Goal: Transaction & Acquisition: Purchase product/service

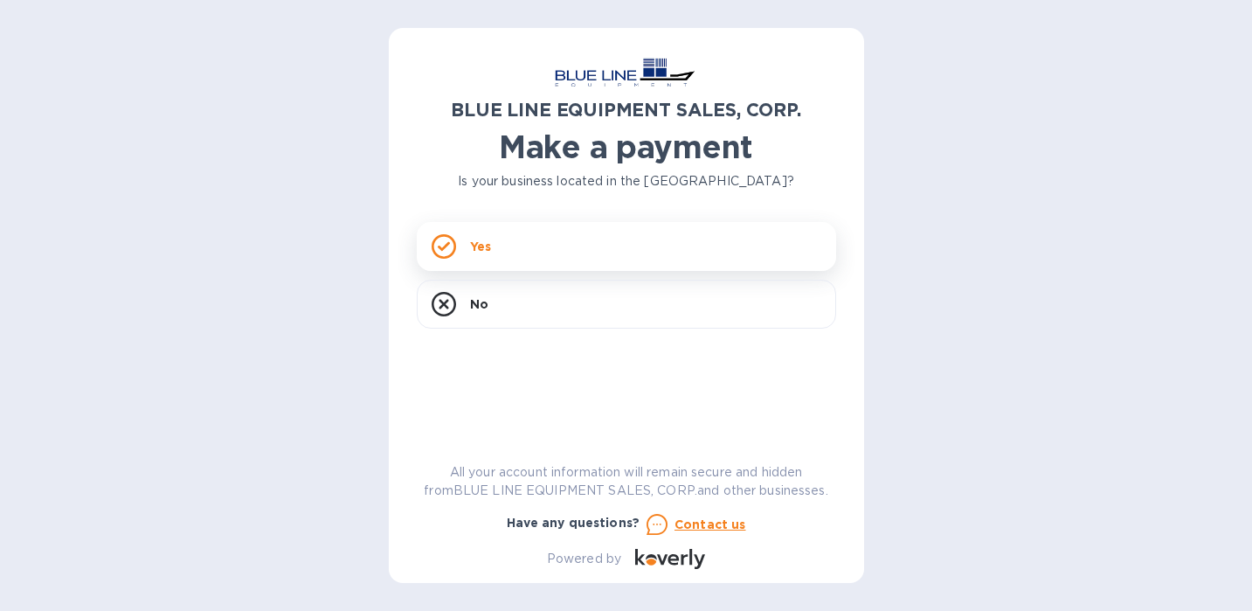
click at [562, 244] on div "Yes" at bounding box center [626, 246] width 419 height 49
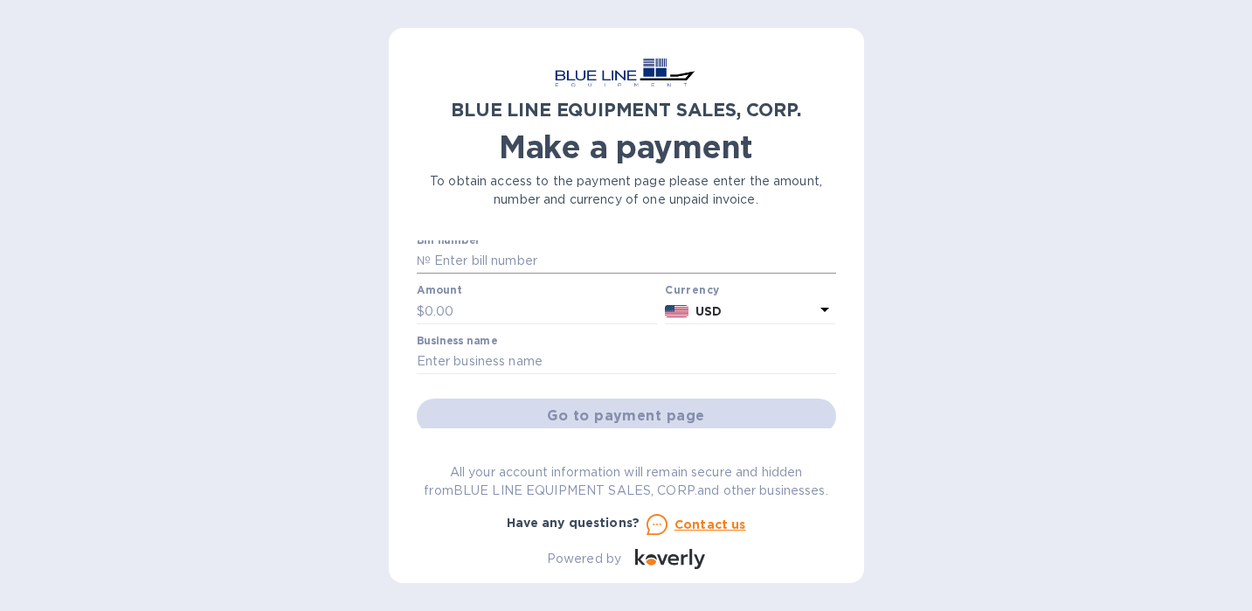
scroll to position [3, 0]
click at [489, 268] on input "text" at bounding box center [633, 264] width 405 height 26
paste input "I43250933070"
type input "I43250933070"
click at [504, 313] on input "text" at bounding box center [542, 313] width 234 height 26
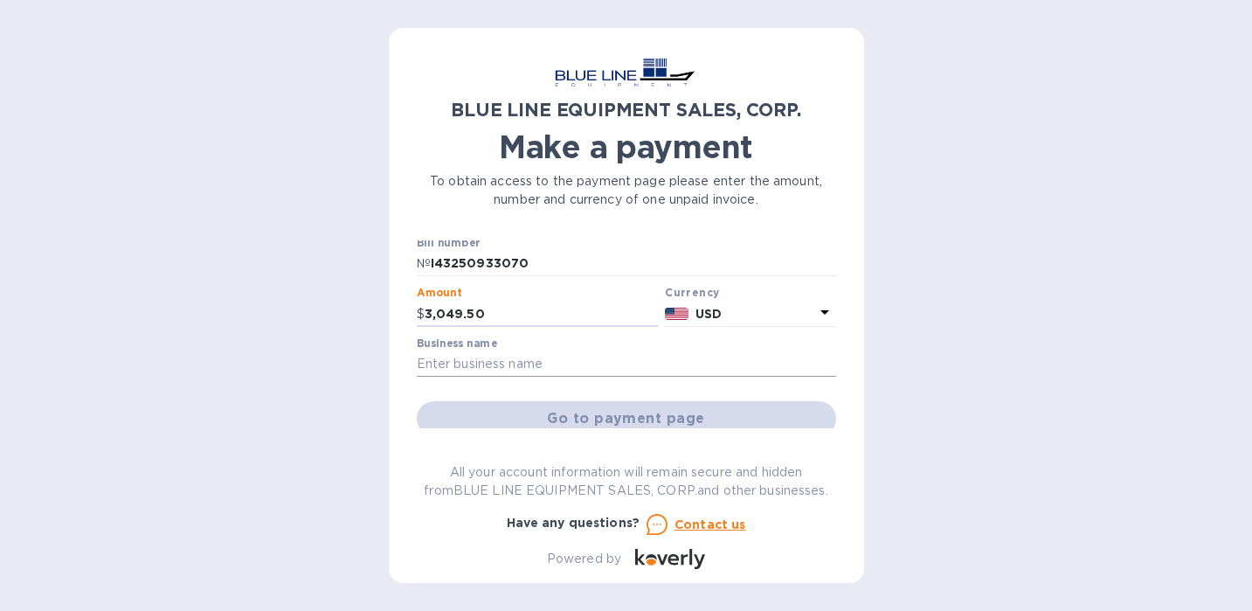
type input "3,049.50"
click at [526, 359] on input "text" at bounding box center [626, 364] width 419 height 26
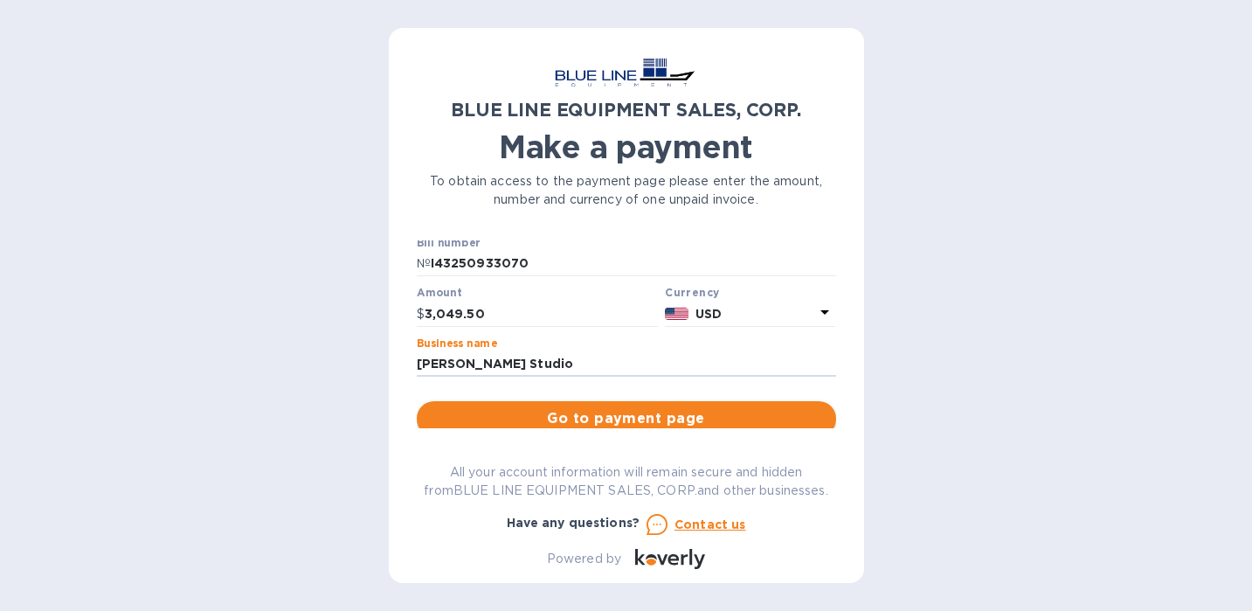
type input "[PERSON_NAME] Studio"
click at [607, 420] on span "Go to payment page" at bounding box center [626, 418] width 391 height 21
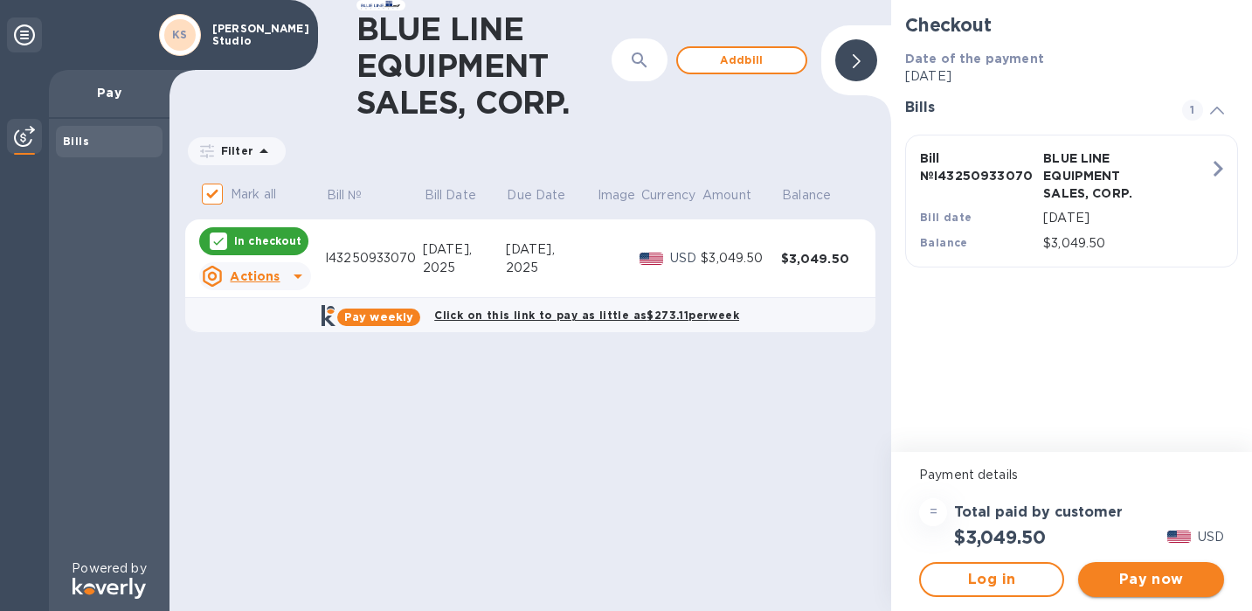
click at [1128, 583] on span "Pay now" at bounding box center [1150, 579] width 117 height 21
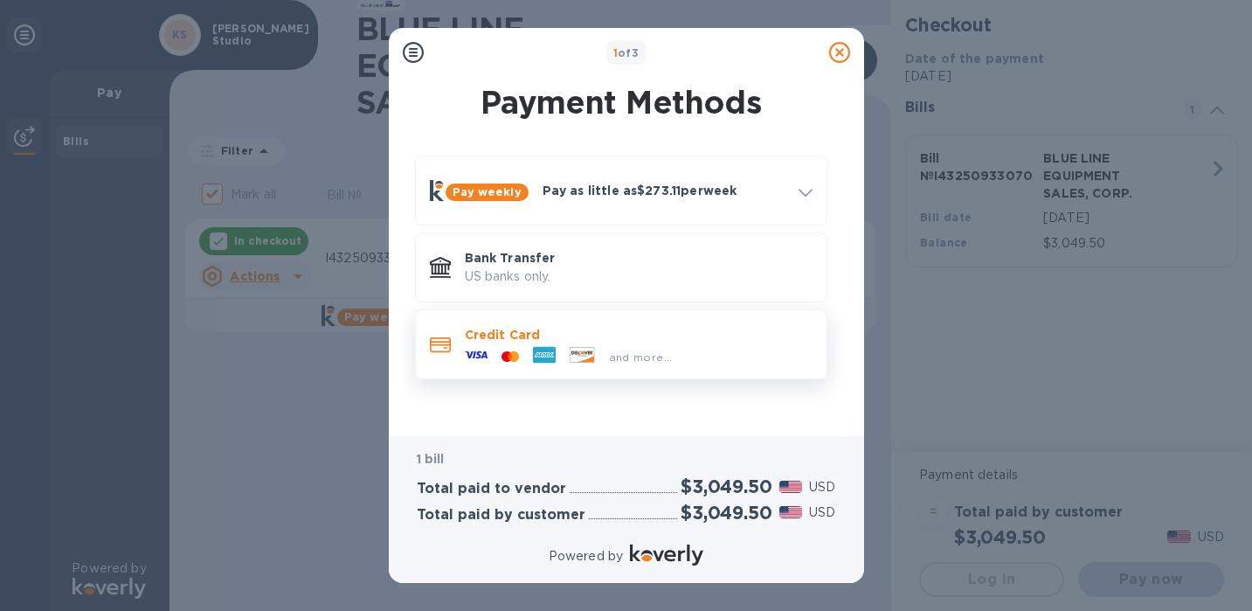
click at [594, 328] on p "Credit Card" at bounding box center [639, 334] width 348 height 17
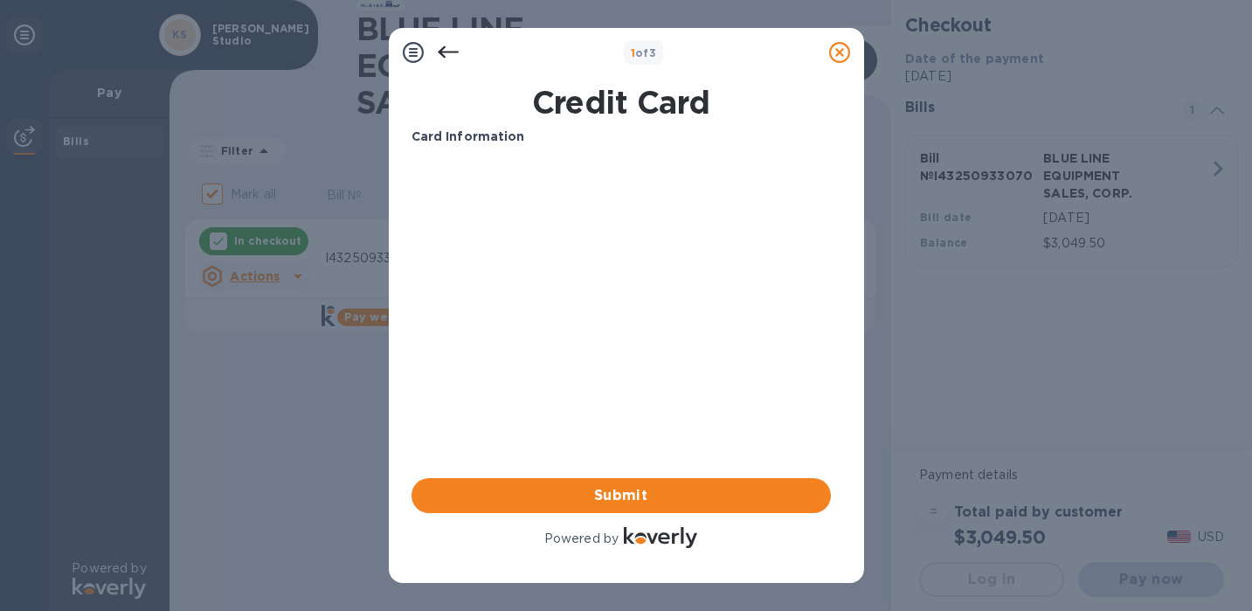
click at [491, 148] on div "Card Information" at bounding box center [620, 137] width 433 height 32
click at [448, 50] on icon at bounding box center [448, 52] width 21 height 21
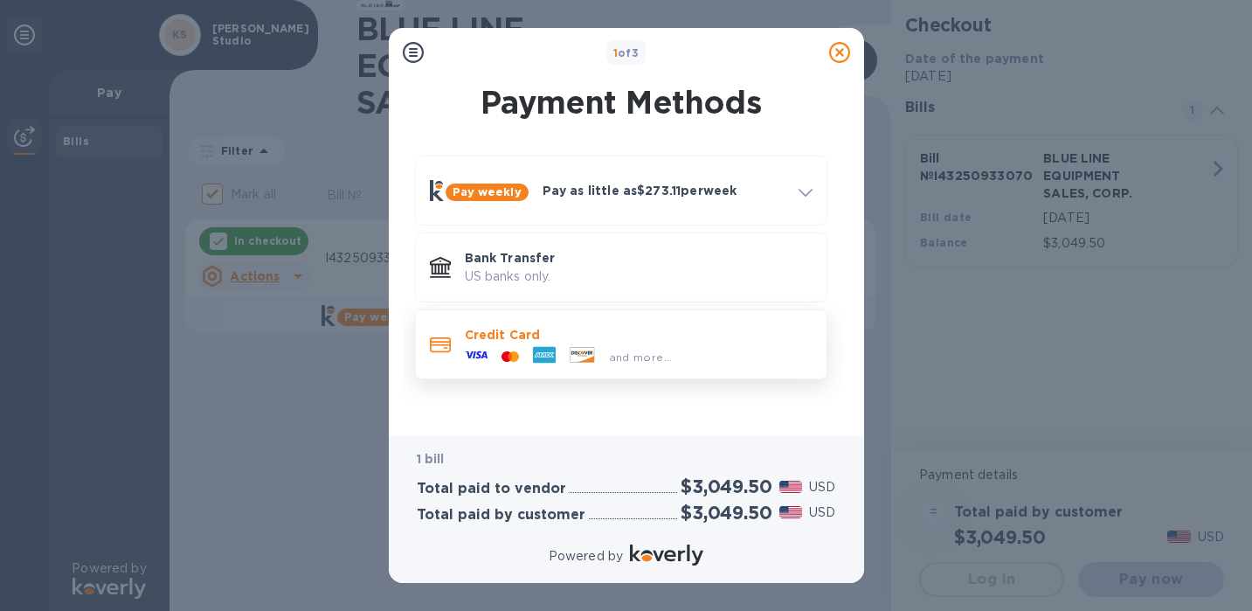
click at [507, 335] on p "Credit Card" at bounding box center [639, 334] width 348 height 17
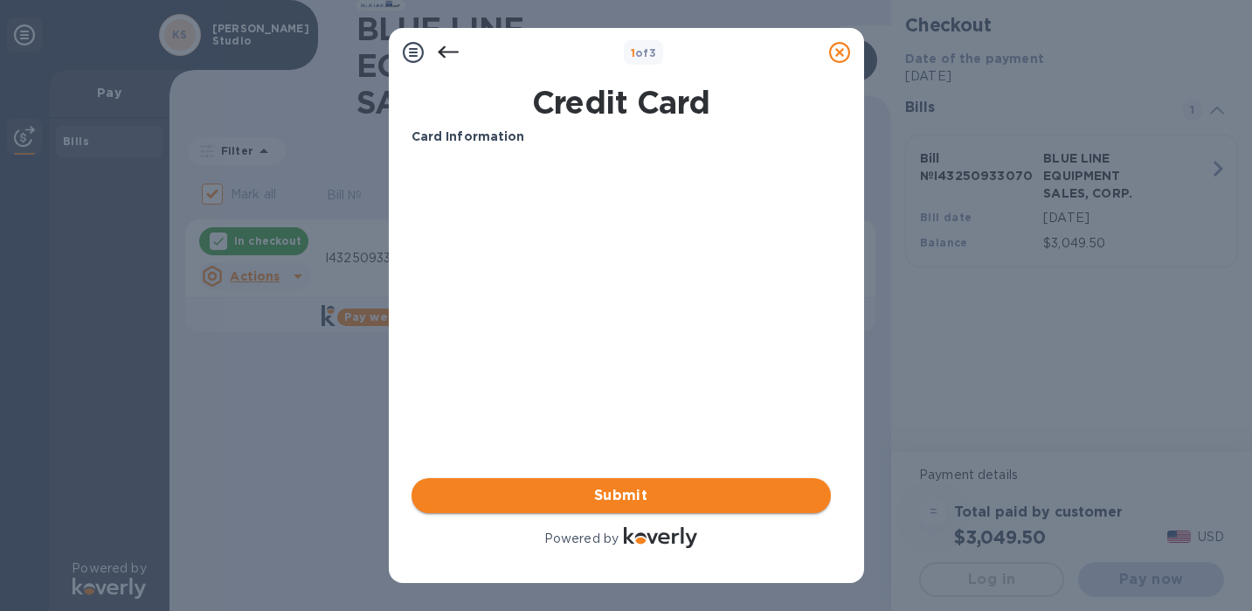
click at [599, 485] on span "Submit" at bounding box center [620, 495] width 391 height 21
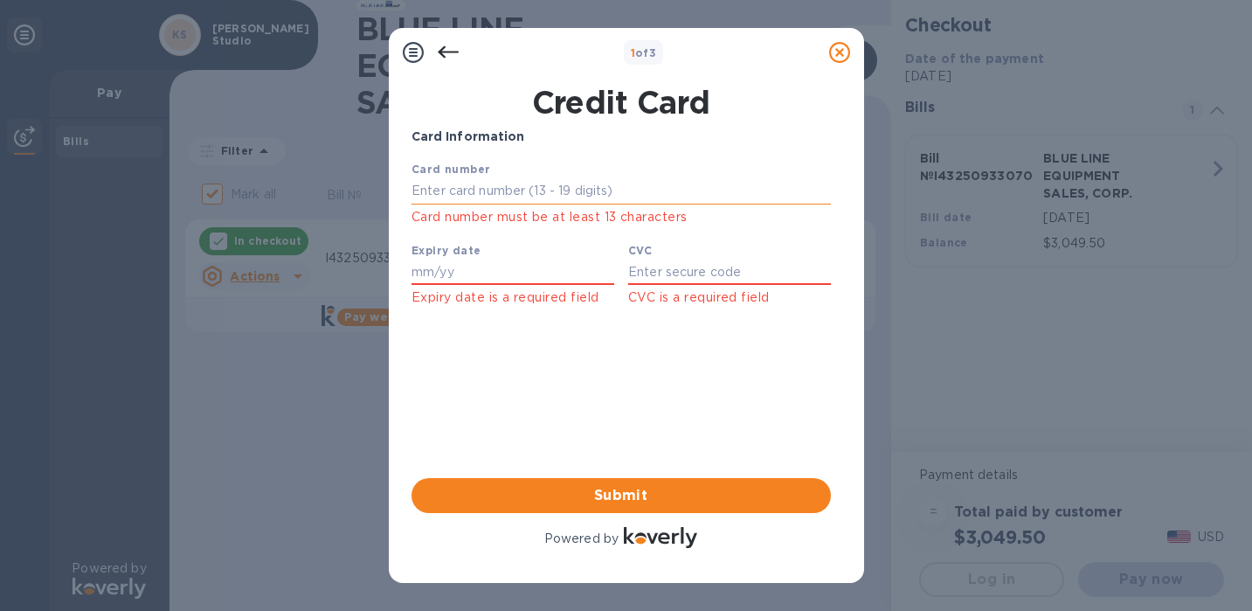
click at [575, 182] on input "text" at bounding box center [620, 191] width 419 height 26
type input "[CREDIT_CARD_NUMBER]"
type input "07/29"
click at [698, 275] on input "text" at bounding box center [728, 272] width 203 height 26
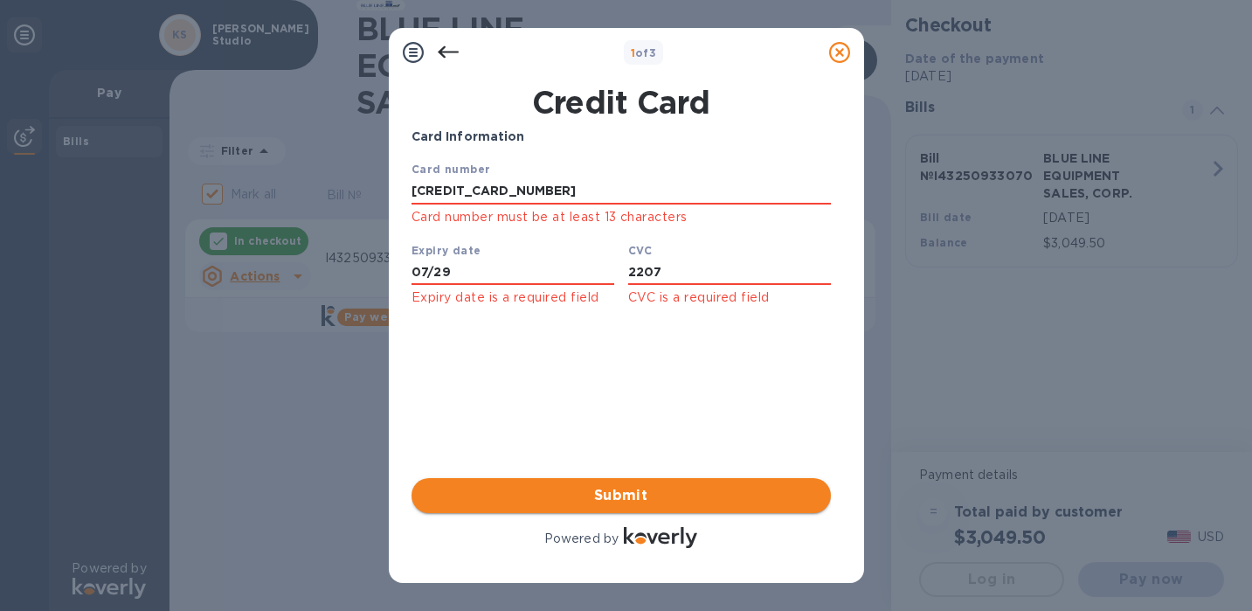
type input "2207"
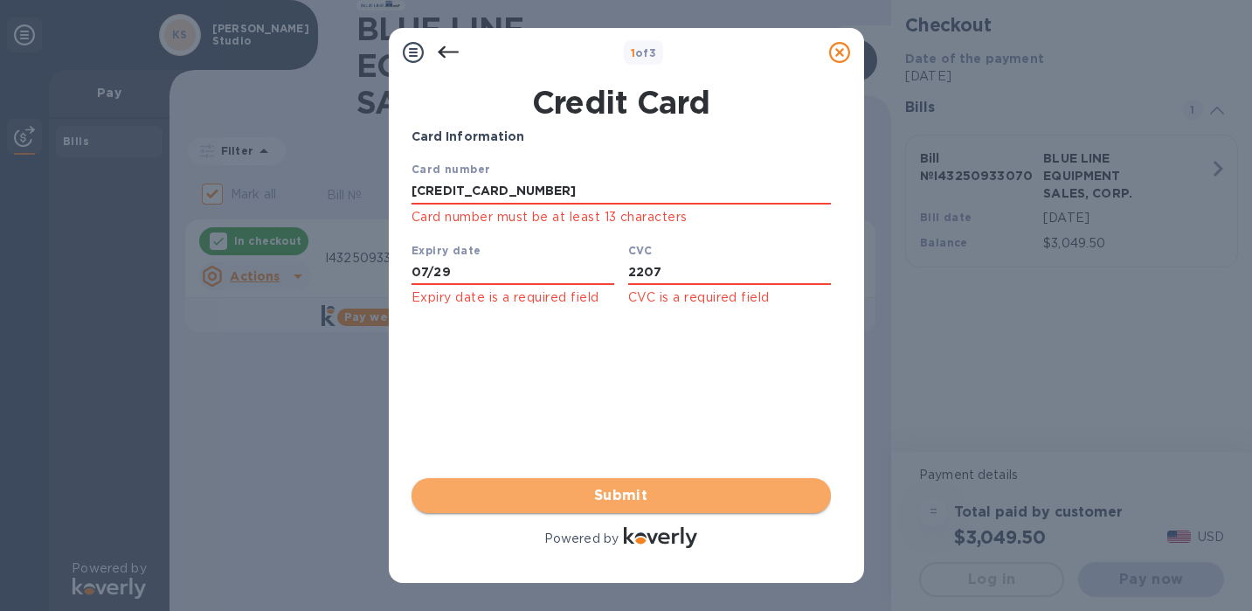
click at [691, 496] on span "Submit" at bounding box center [620, 495] width 391 height 21
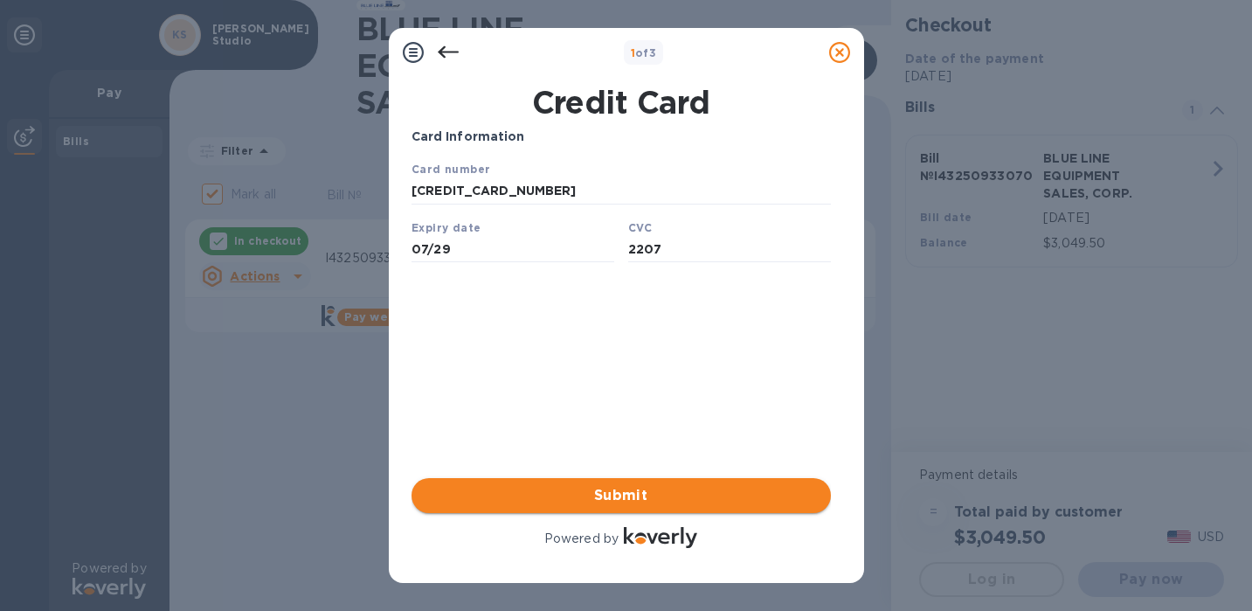
click at [634, 504] on span "Submit" at bounding box center [620, 495] width 391 height 21
